Goal: Task Accomplishment & Management: Manage account settings

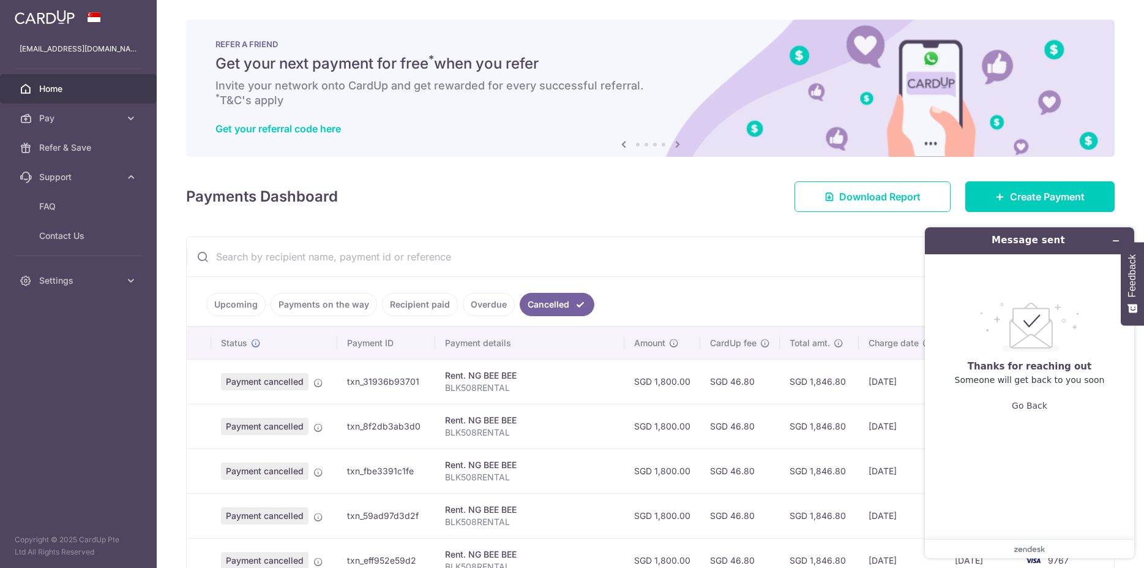
click at [75, 94] on span "Home" at bounding box center [79, 89] width 81 height 12
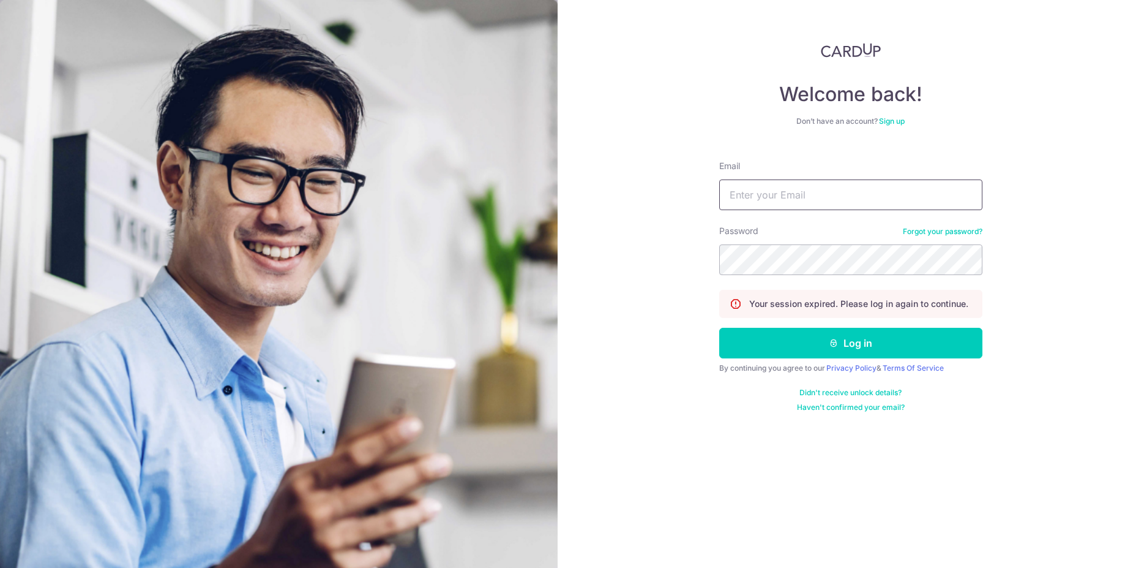
click at [800, 195] on input "Email" at bounding box center [850, 194] width 263 height 31
type input "[EMAIL_ADDRESS][DOMAIN_NAME]"
click at [838, 336] on button "Log in" at bounding box center [850, 343] width 263 height 31
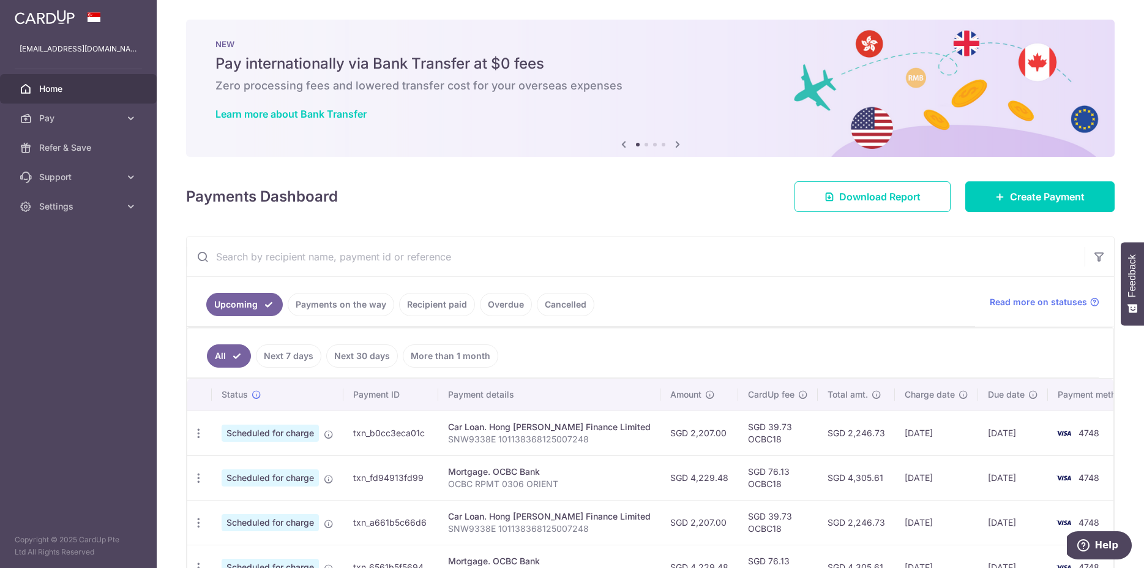
click at [442, 307] on link "Recipient paid" at bounding box center [437, 304] width 76 height 23
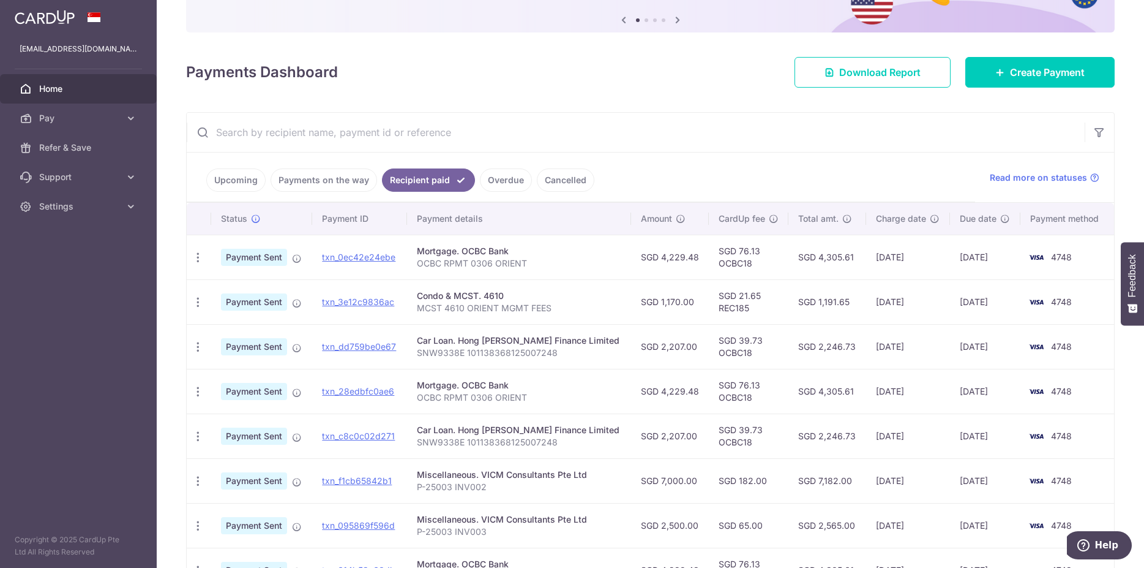
scroll to position [125, 0]
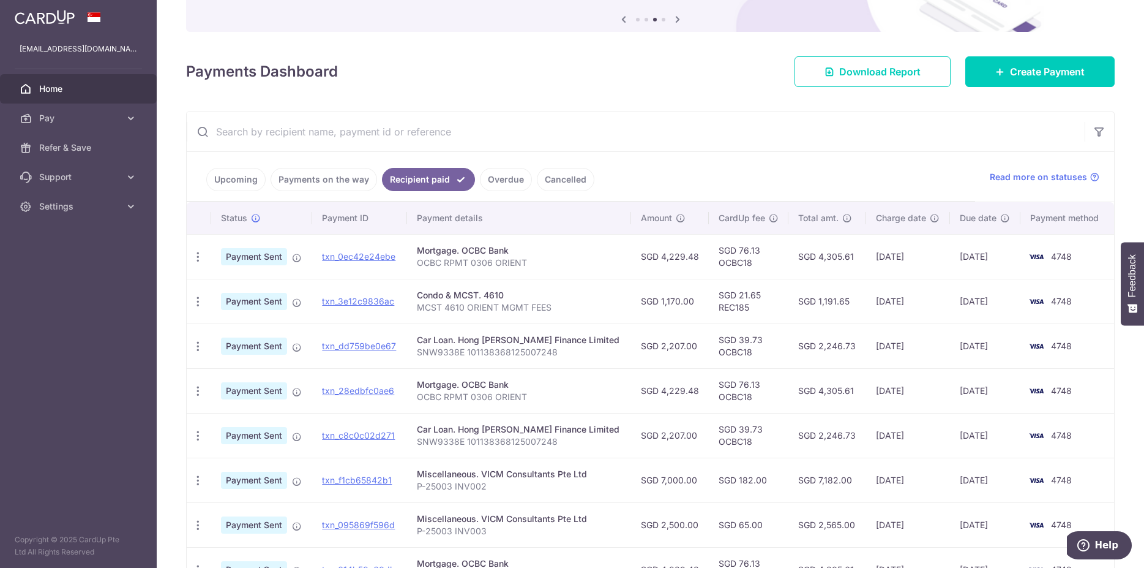
click at [340, 183] on link "Payments on the way" at bounding box center [324, 179] width 107 height 23
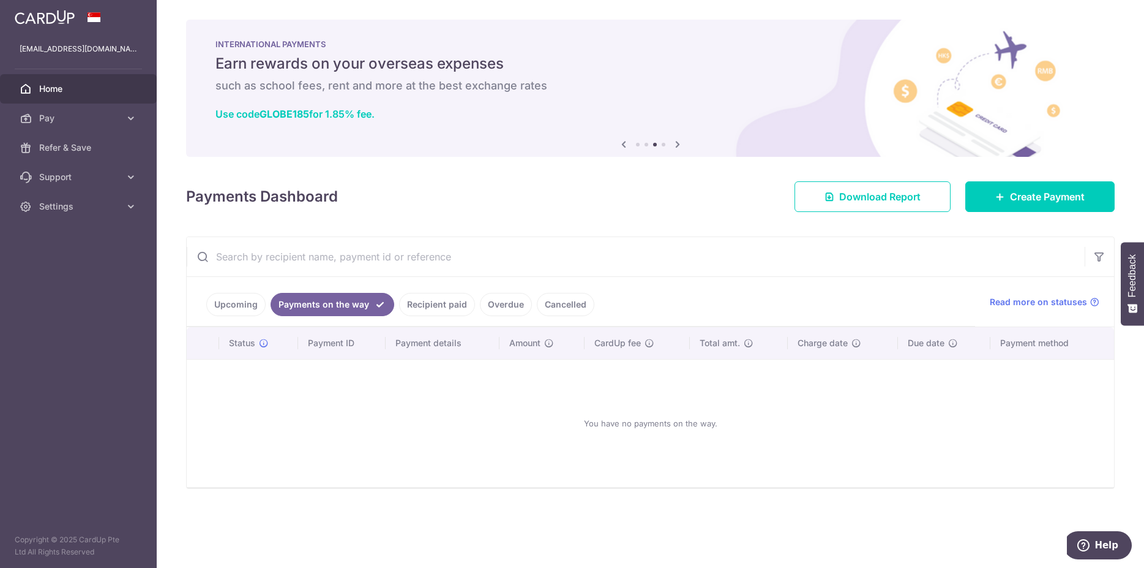
click at [254, 305] on link "Upcoming" at bounding box center [235, 304] width 59 height 23
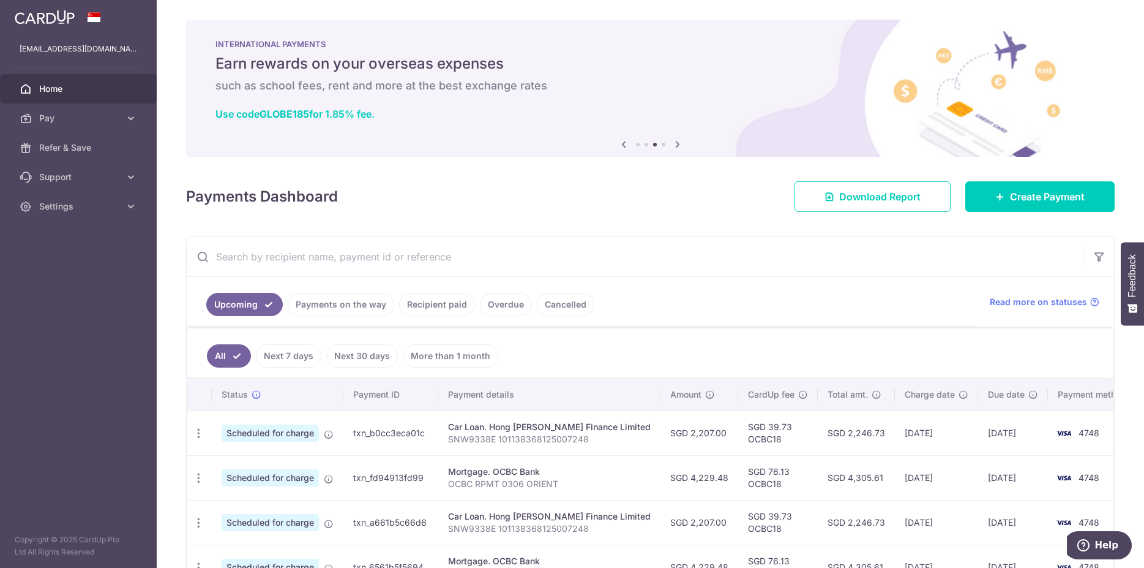
scroll to position [62, 0]
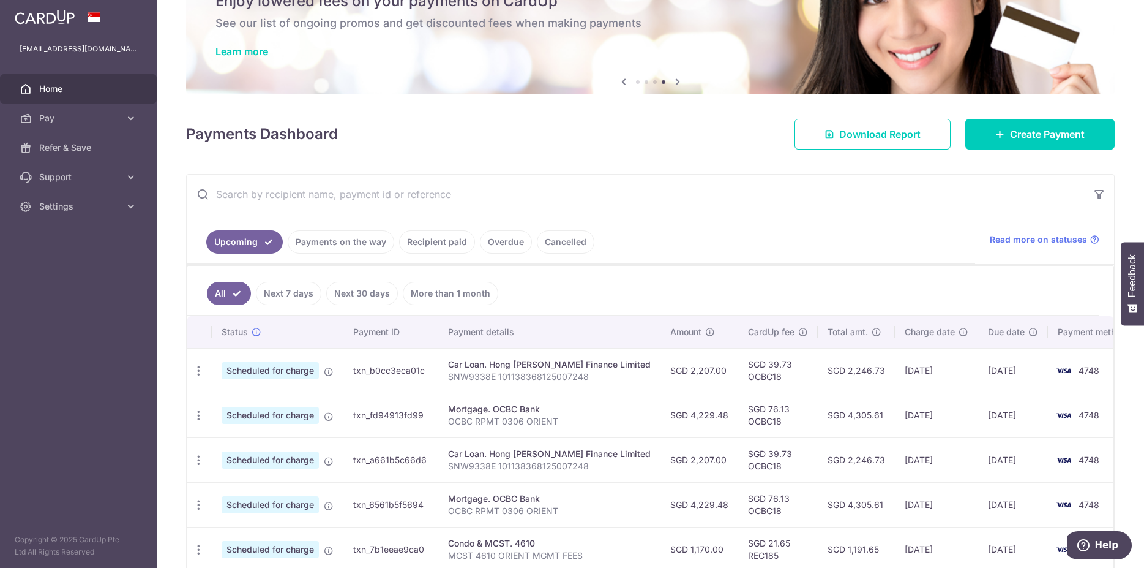
click at [486, 248] on link "Overdue" at bounding box center [506, 241] width 52 height 23
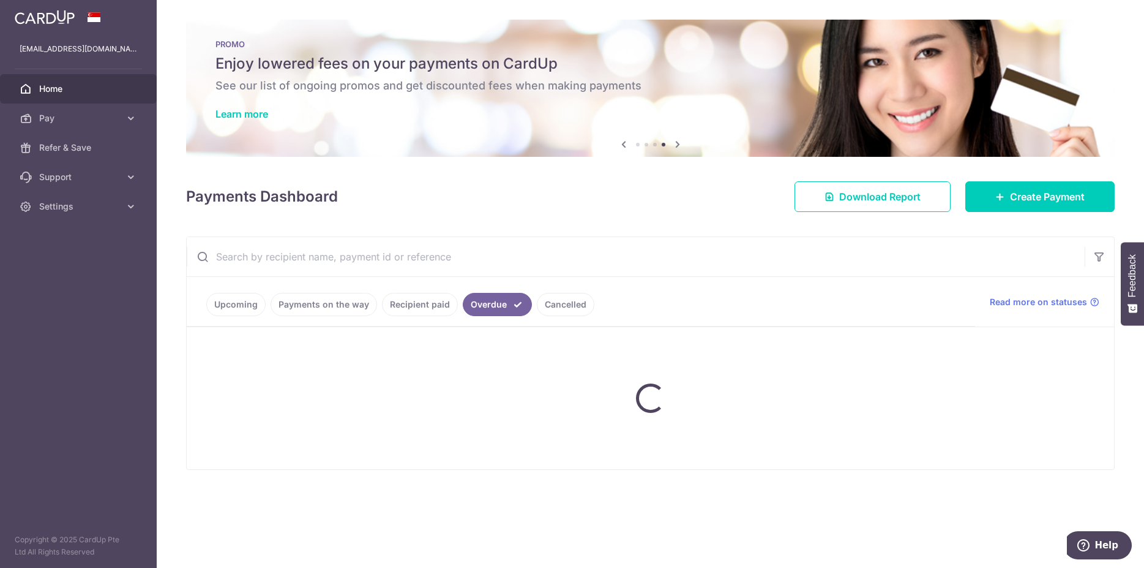
scroll to position [0, 0]
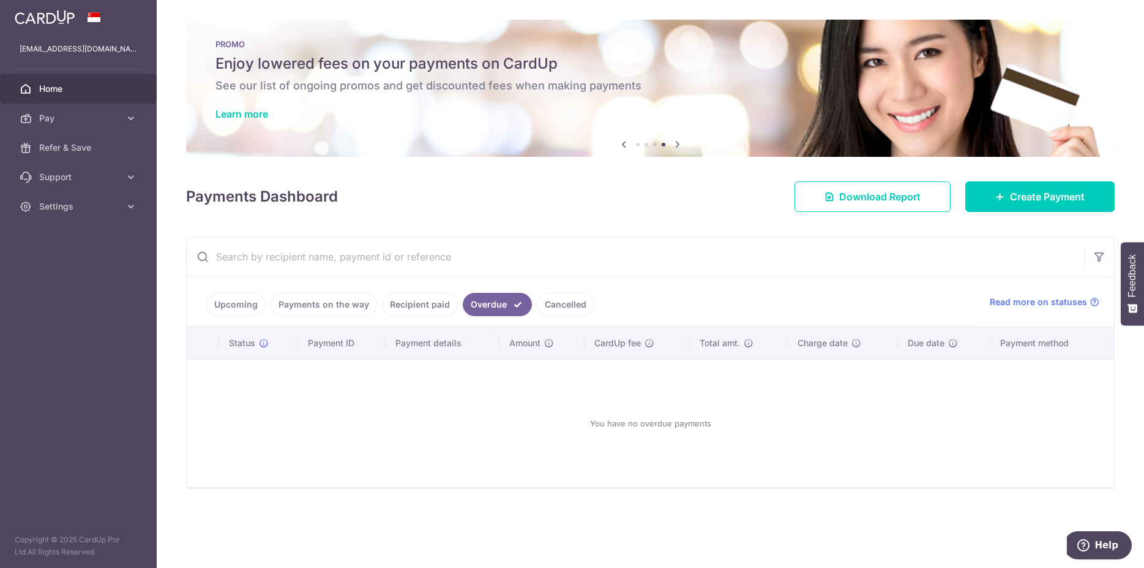
click at [437, 302] on link "Recipient paid" at bounding box center [420, 304] width 76 height 23
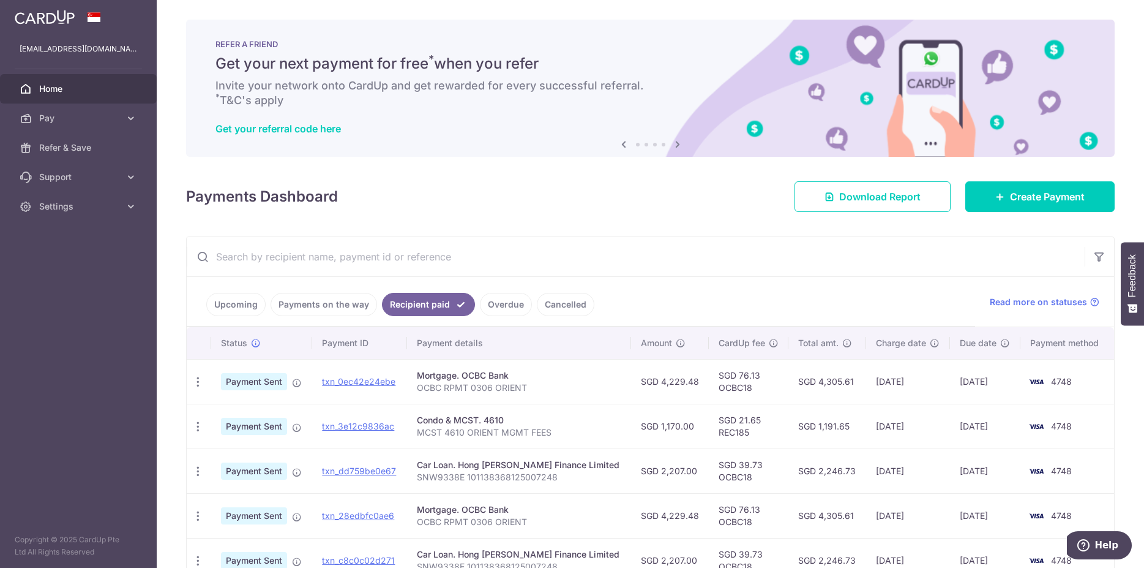
scroll to position [62, 0]
